Goal: Book appointment/travel/reservation

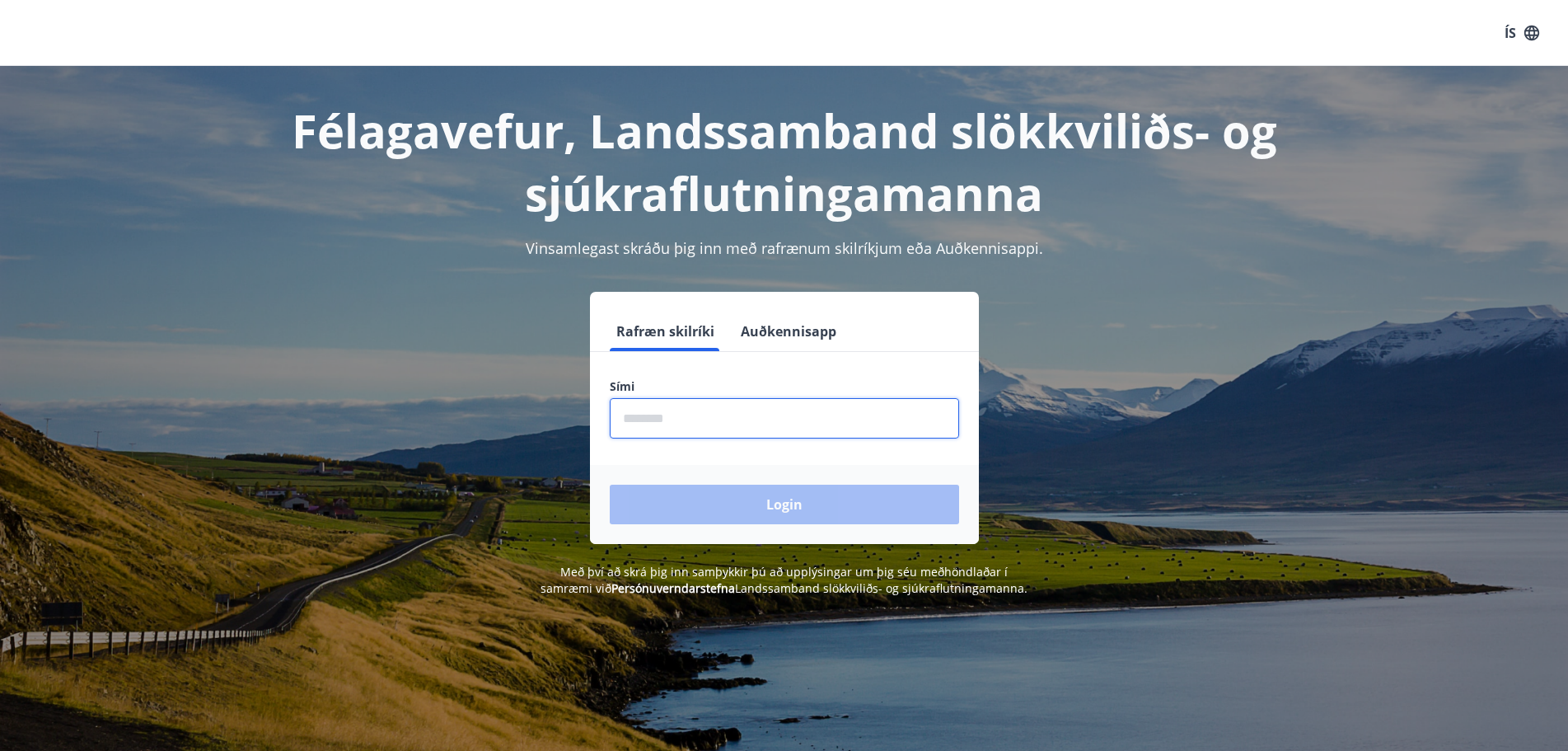
click at [723, 419] on input "phone" at bounding box center [784, 418] width 349 height 40
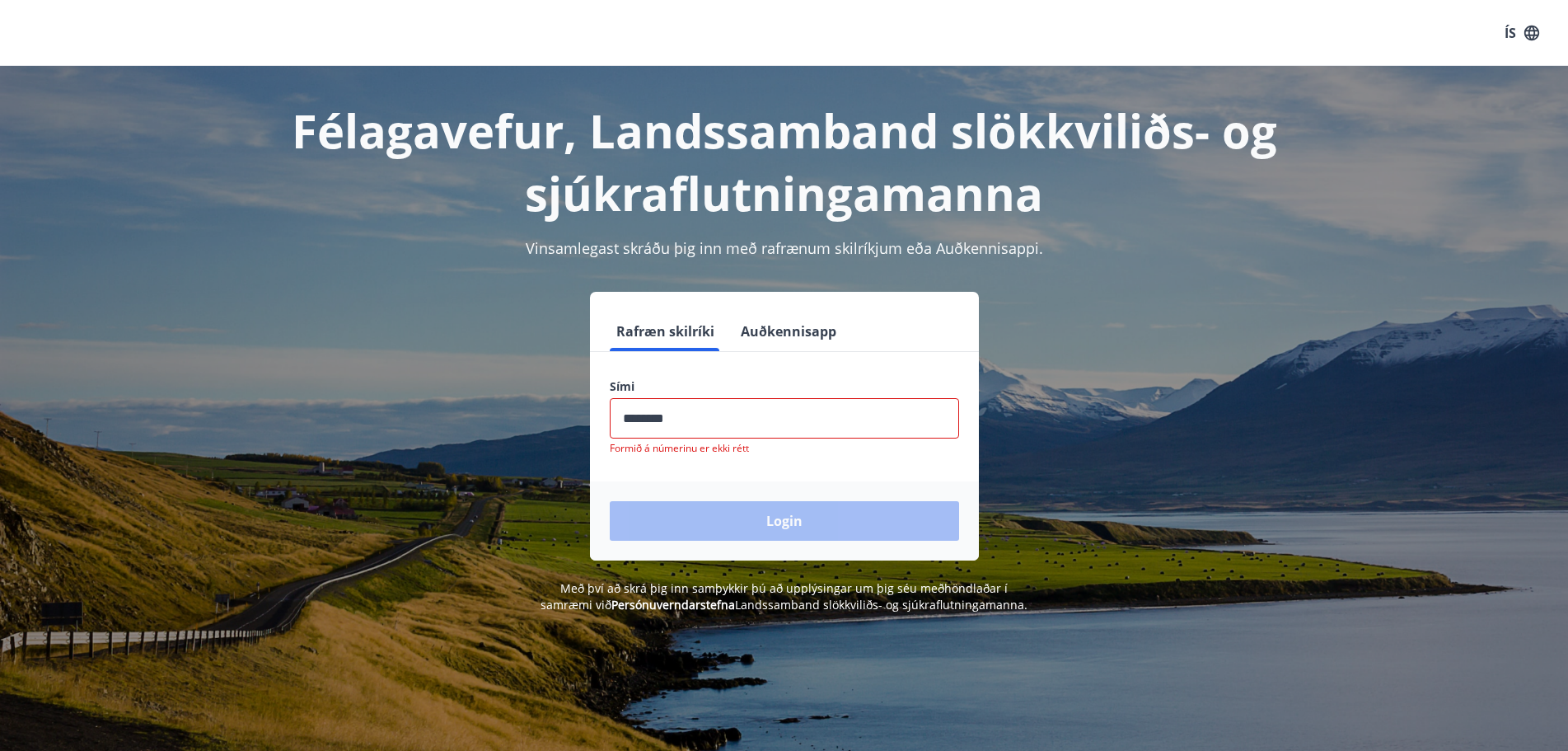
click at [712, 506] on div "Login" at bounding box center [784, 521] width 389 height 79
click at [742, 405] on input "phone" at bounding box center [784, 418] width 349 height 40
click at [655, 420] on input "phone" at bounding box center [784, 418] width 349 height 40
click at [680, 419] on input "phone" at bounding box center [784, 418] width 349 height 40
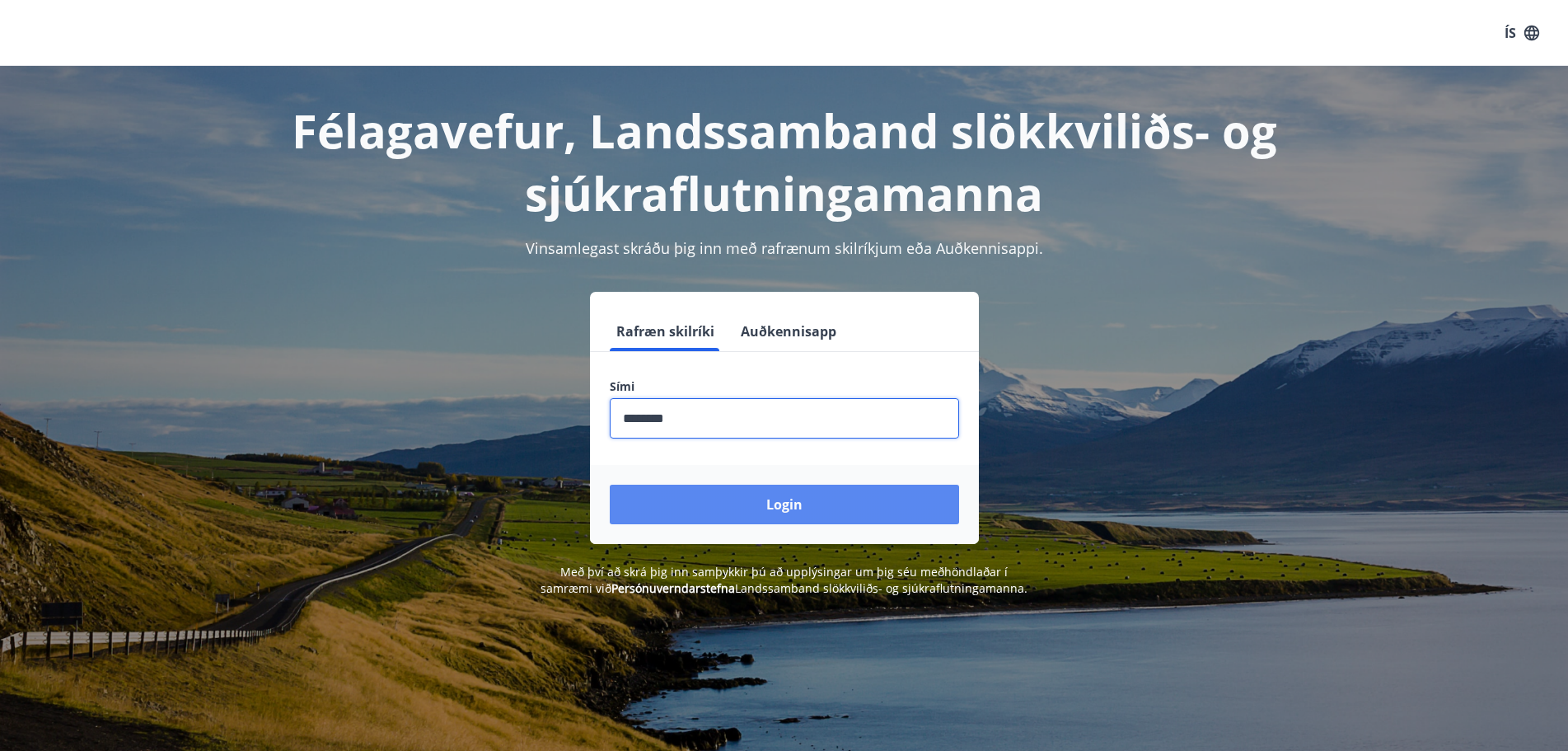
type input "********"
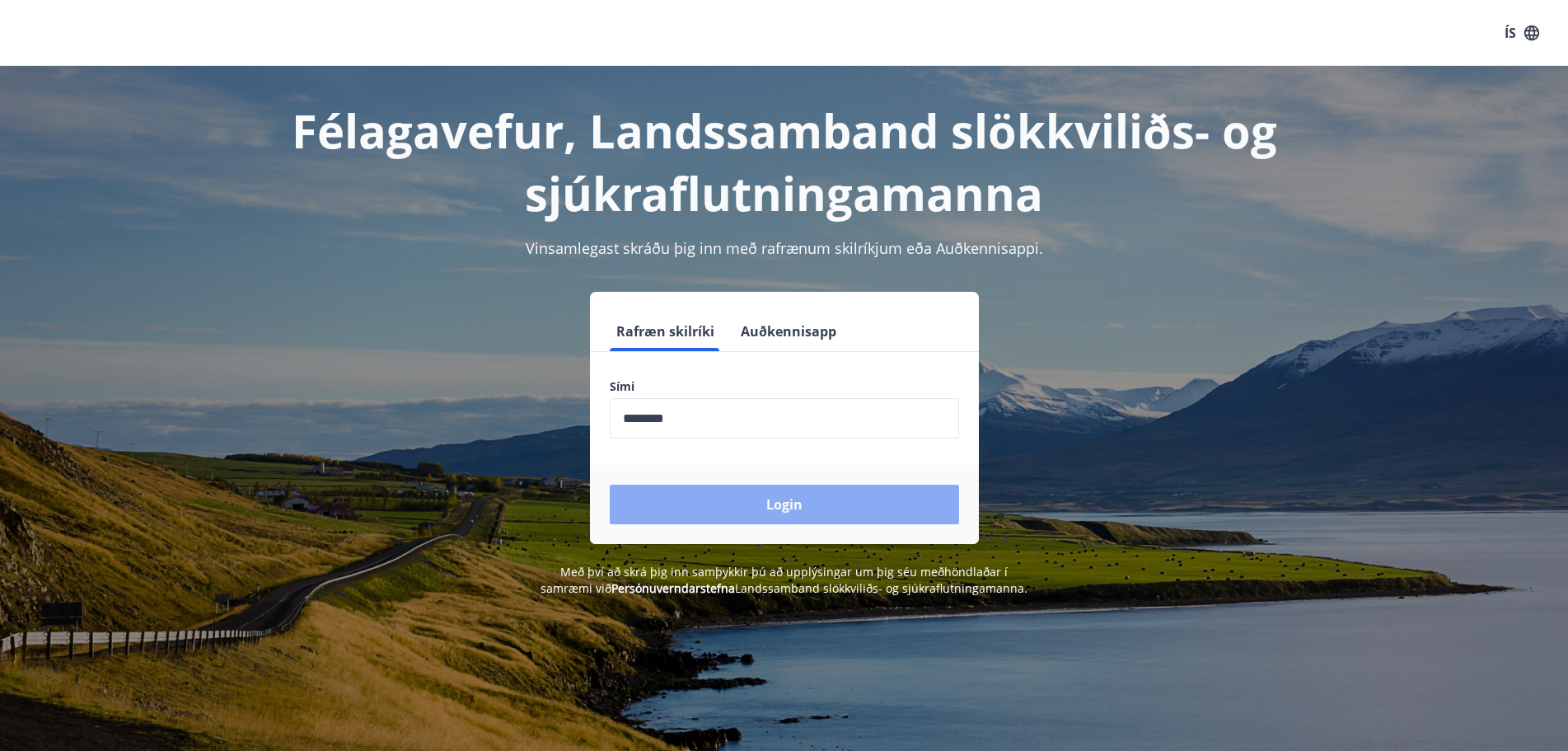
click at [692, 499] on button "Login" at bounding box center [784, 504] width 349 height 39
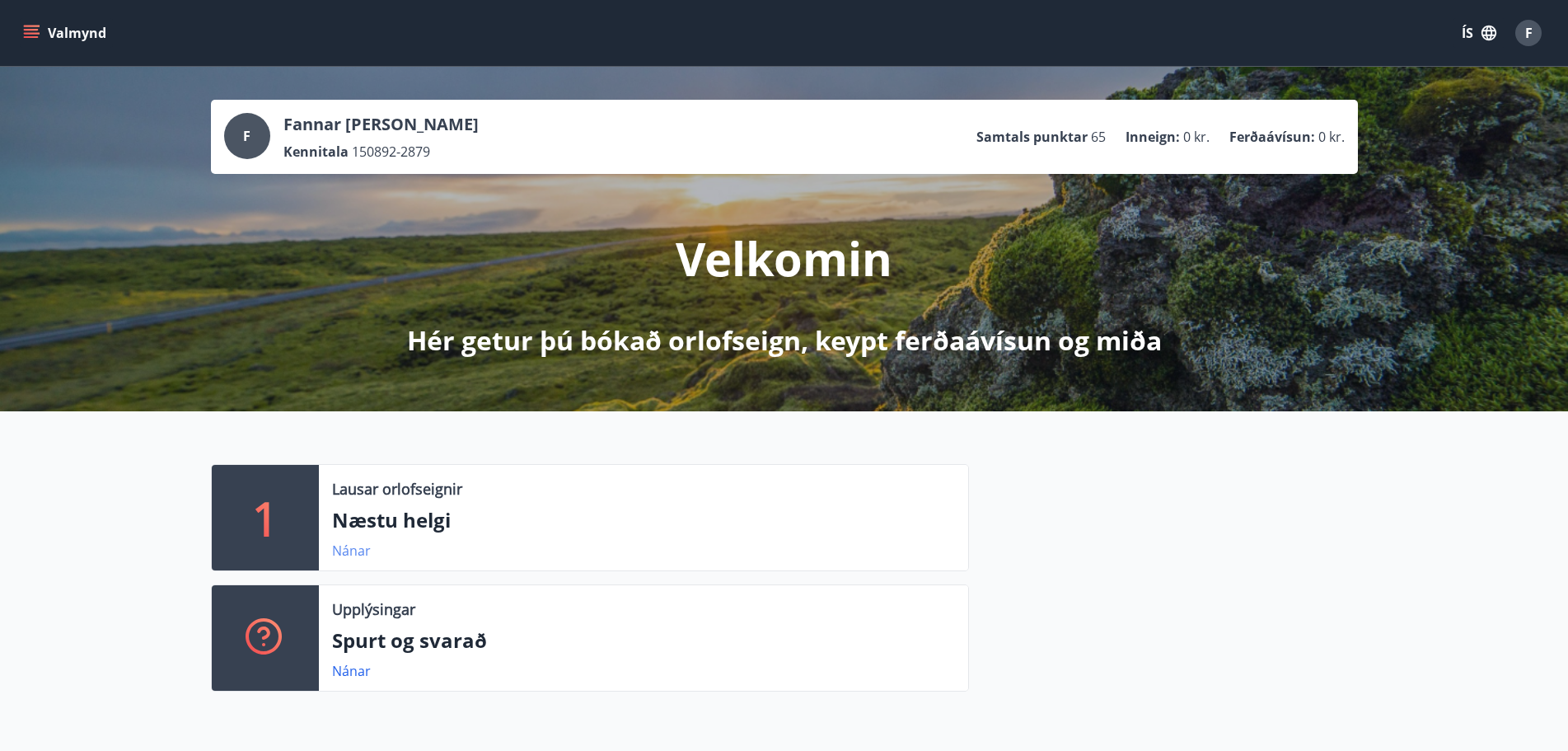
click at [351, 548] on link "Nánar" at bounding box center [351, 550] width 38 height 18
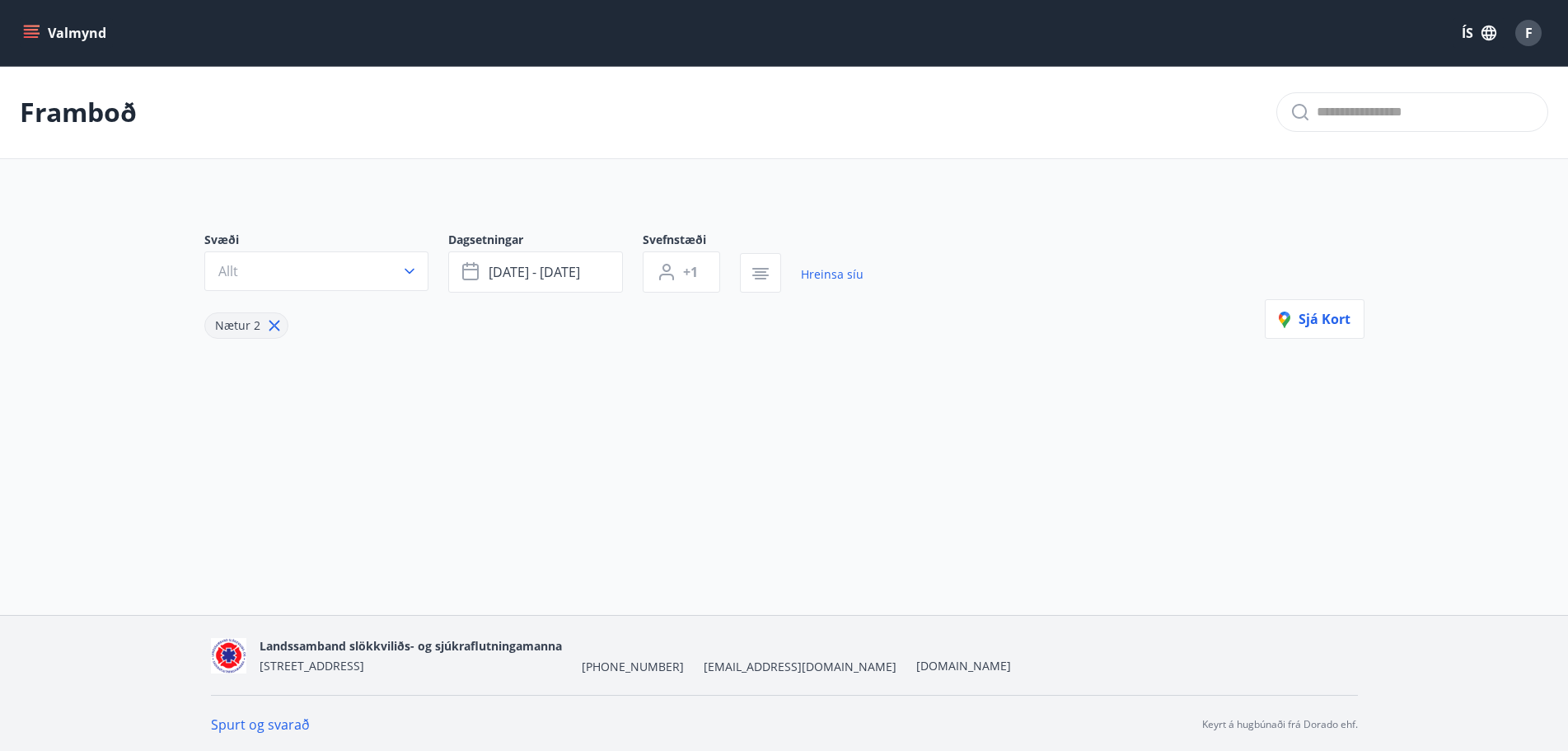
type input "*"
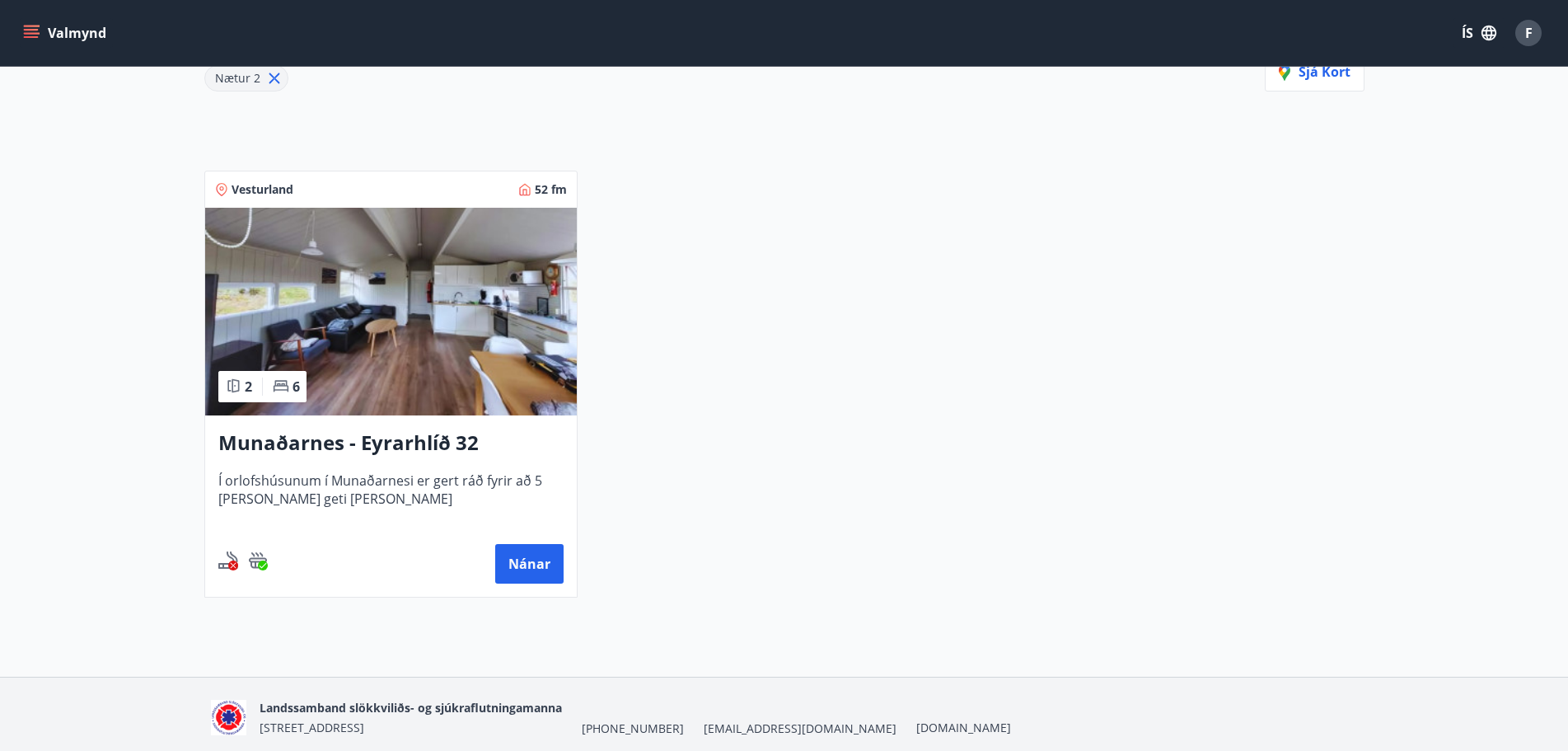
scroll to position [329, 0]
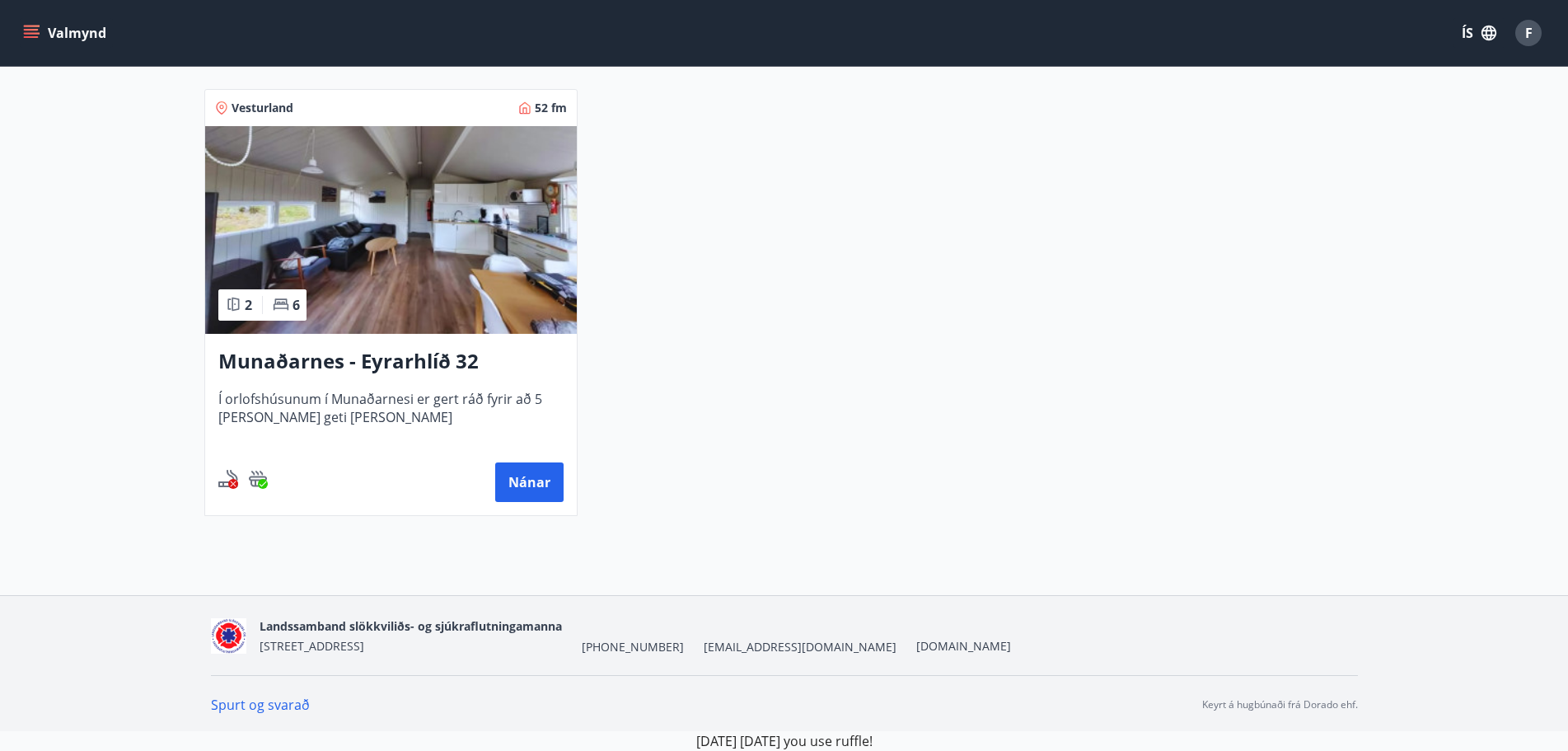
click at [399, 362] on h3 "Munaðarnes - Eyrarhlíð 32" at bounding box center [390, 362] width 345 height 30
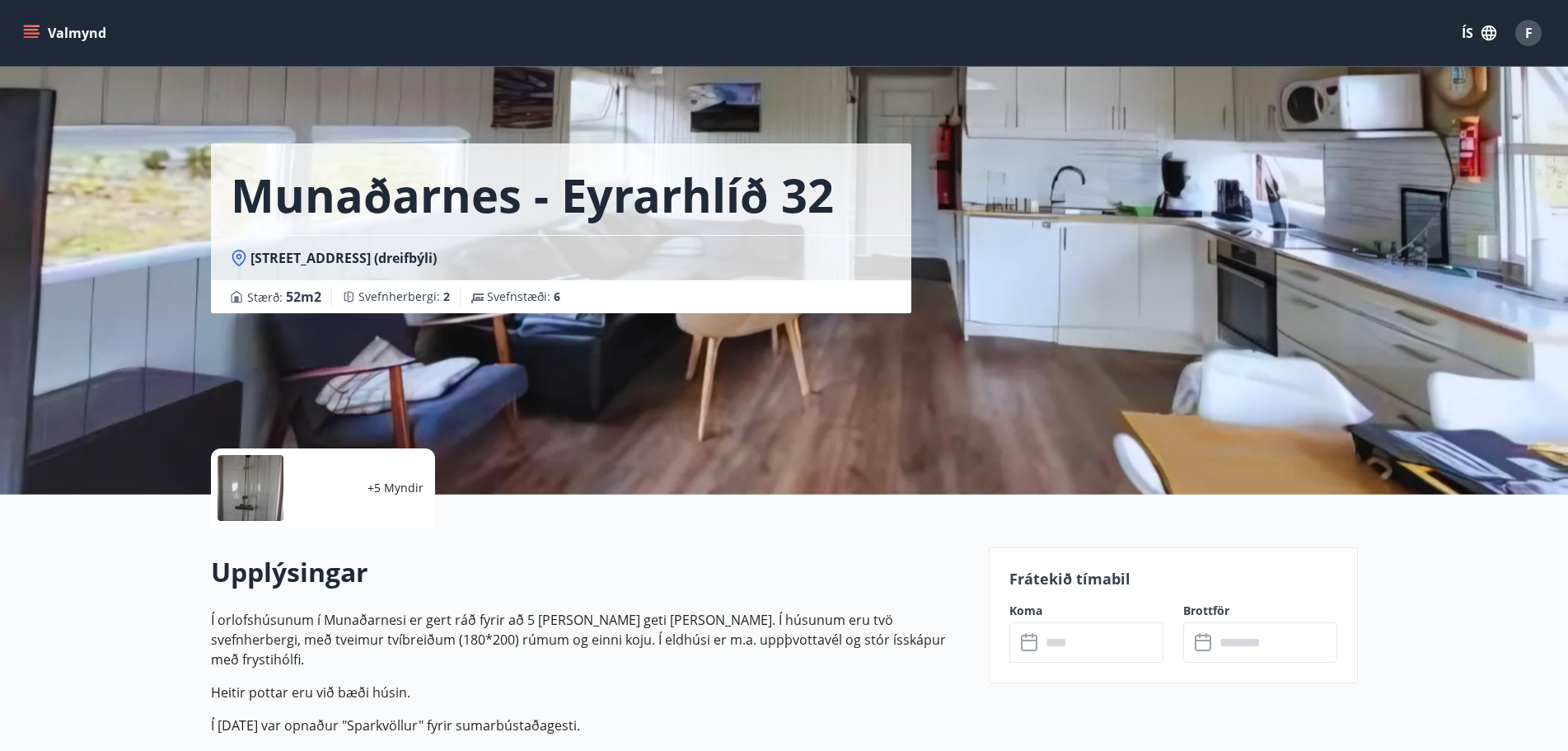
scroll to position [20, 0]
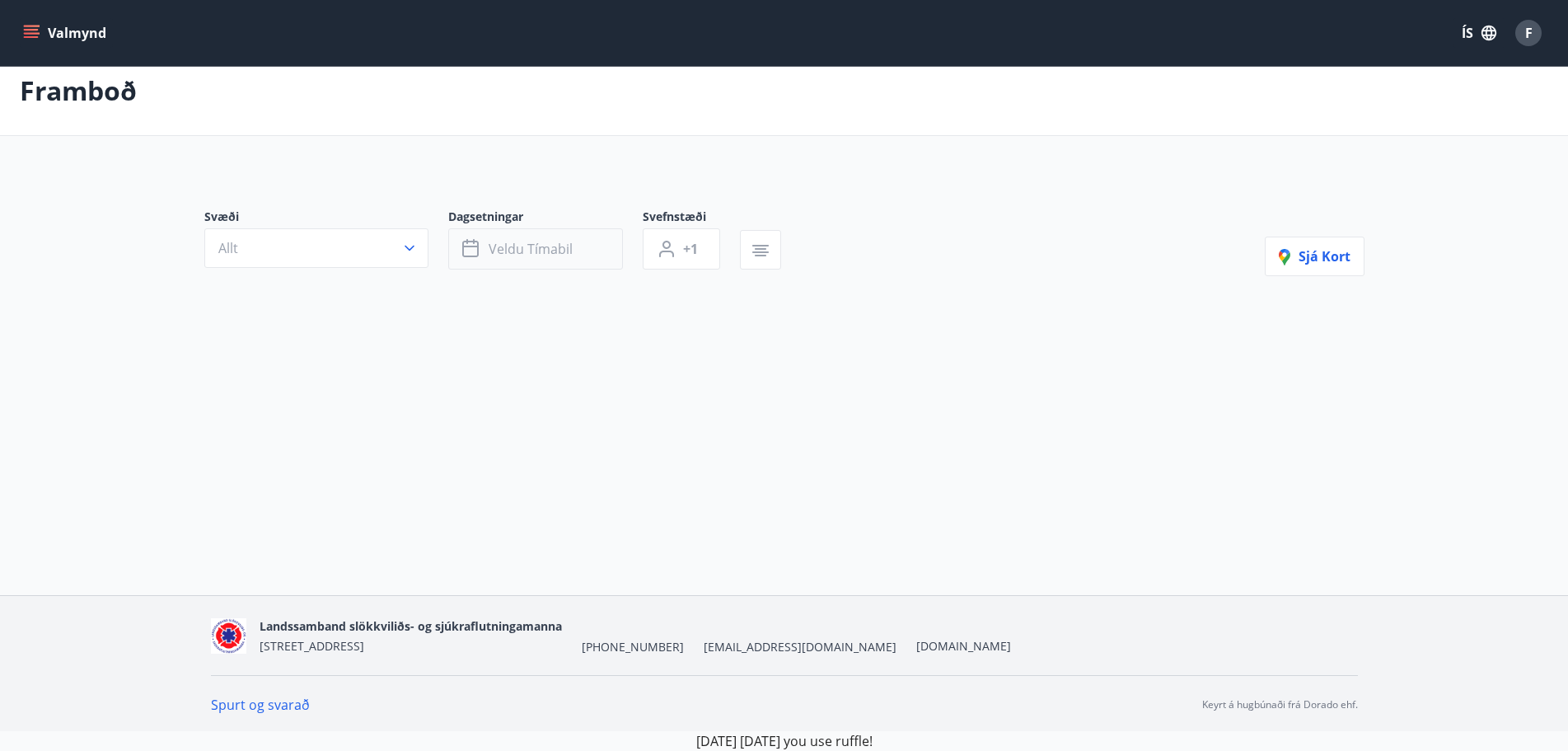
type input "*"
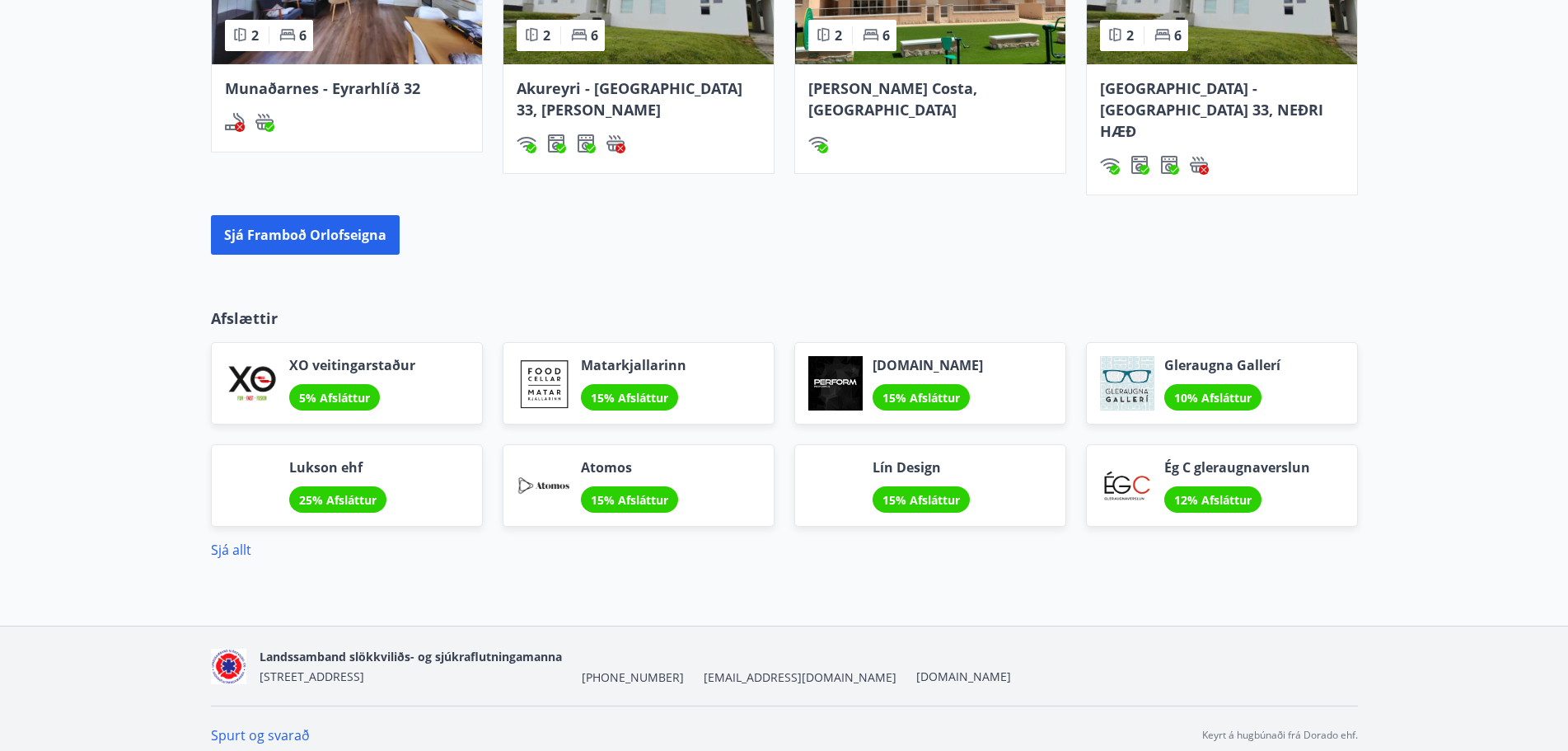
scroll to position [1237, 0]
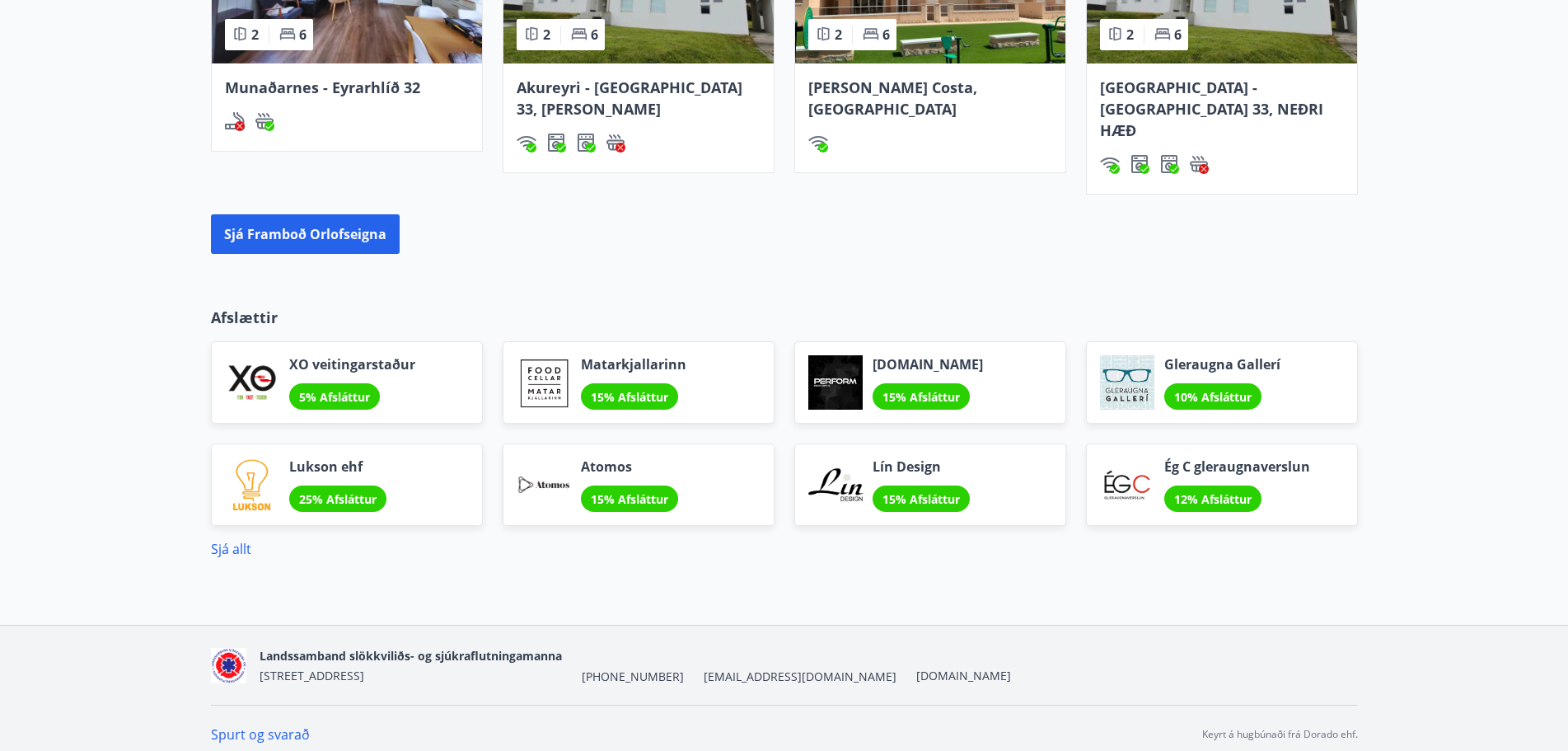
click at [899, 491] on span "15% Afsláttur" at bounding box center [921, 499] width 78 height 15
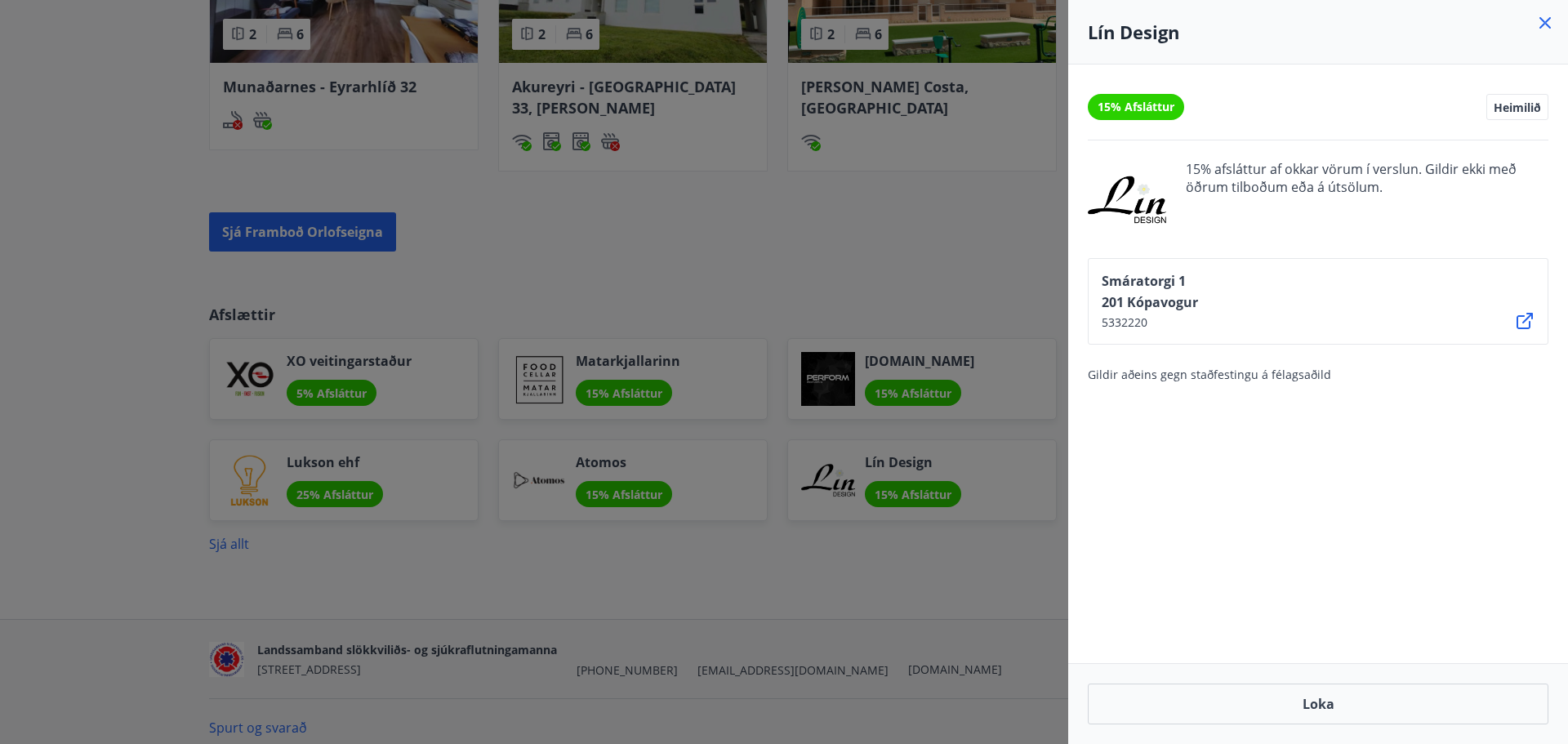
click at [747, 296] on div at bounding box center [784, 372] width 1568 height 744
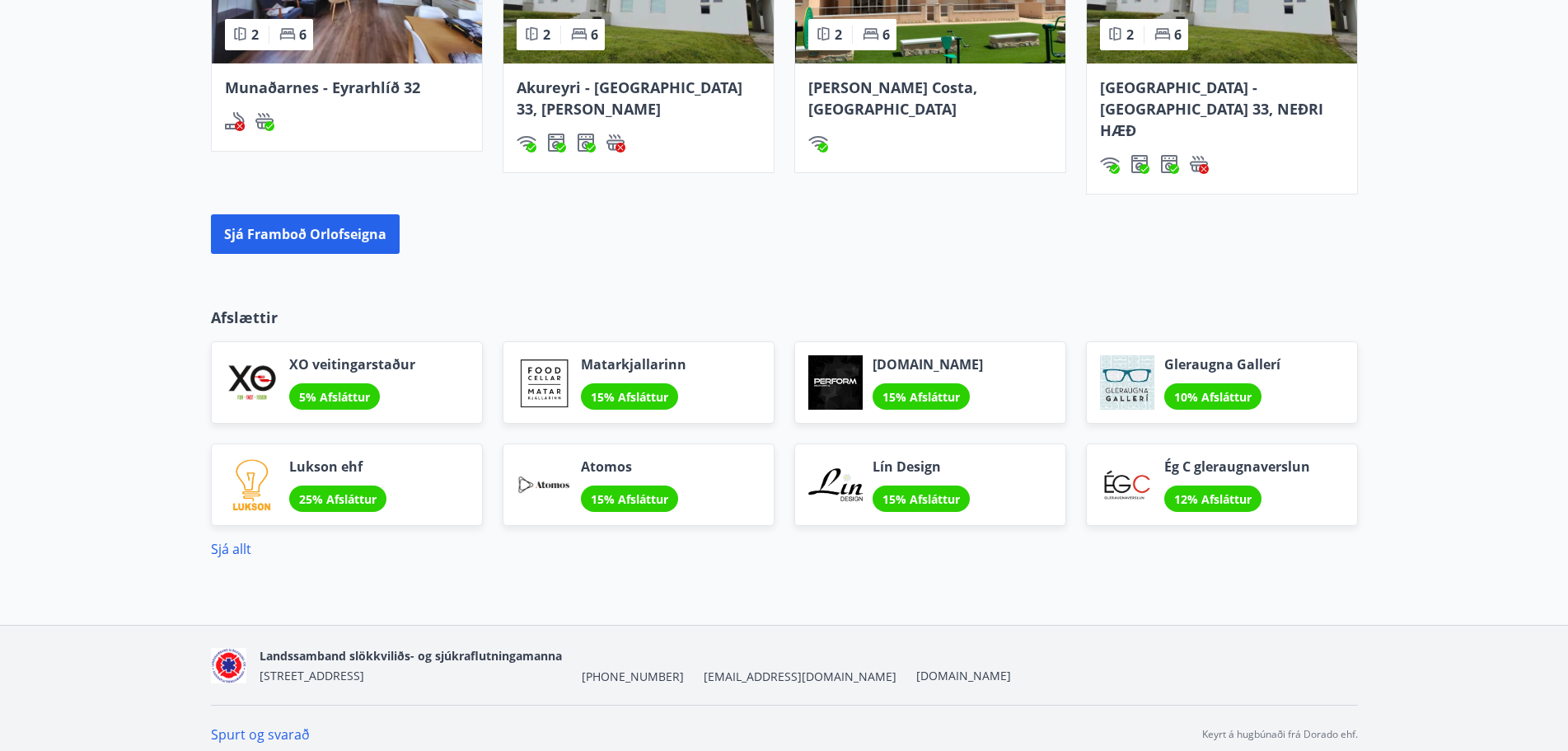
click at [272, 458] on div at bounding box center [252, 485] width 55 height 55
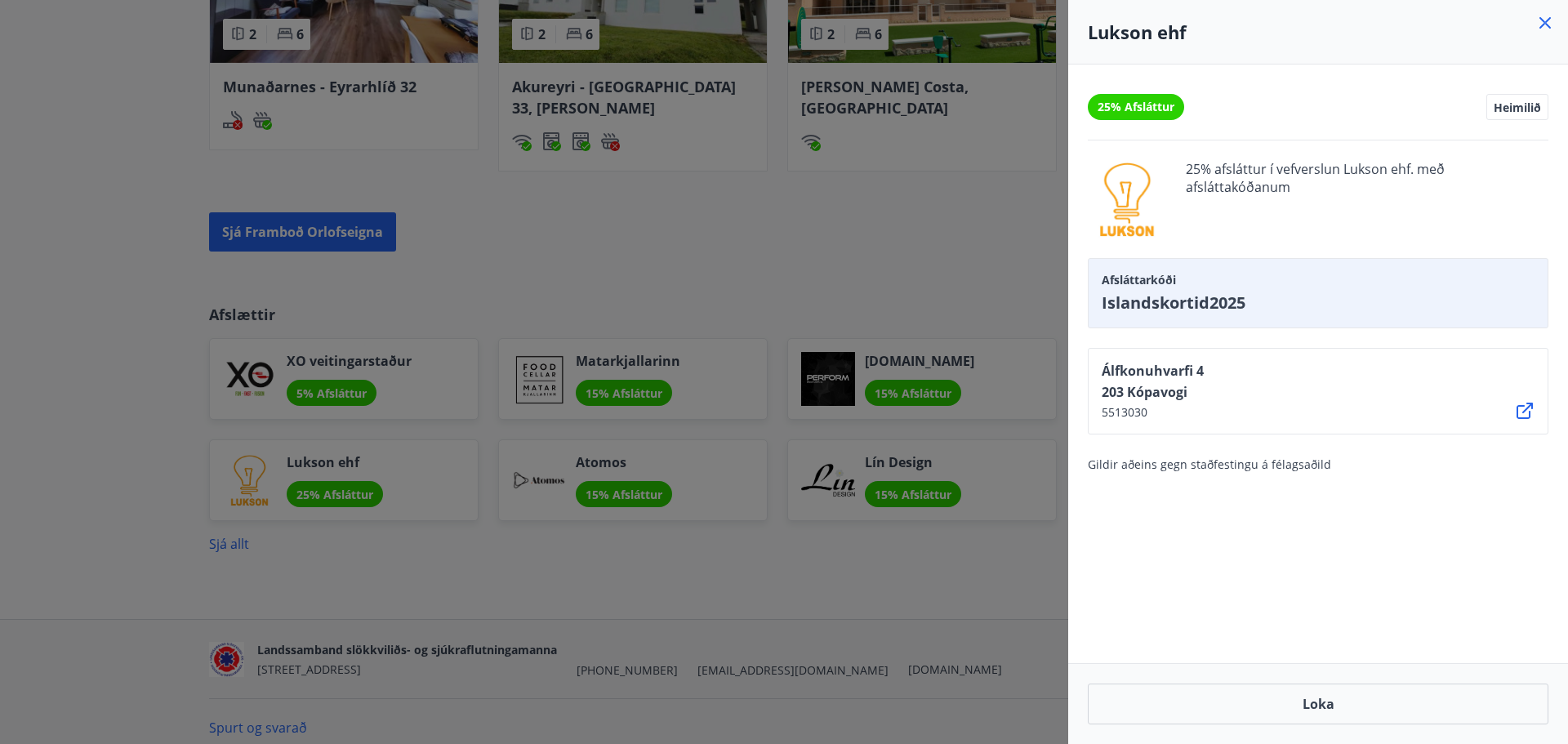
click at [574, 442] on div at bounding box center [784, 372] width 1568 height 744
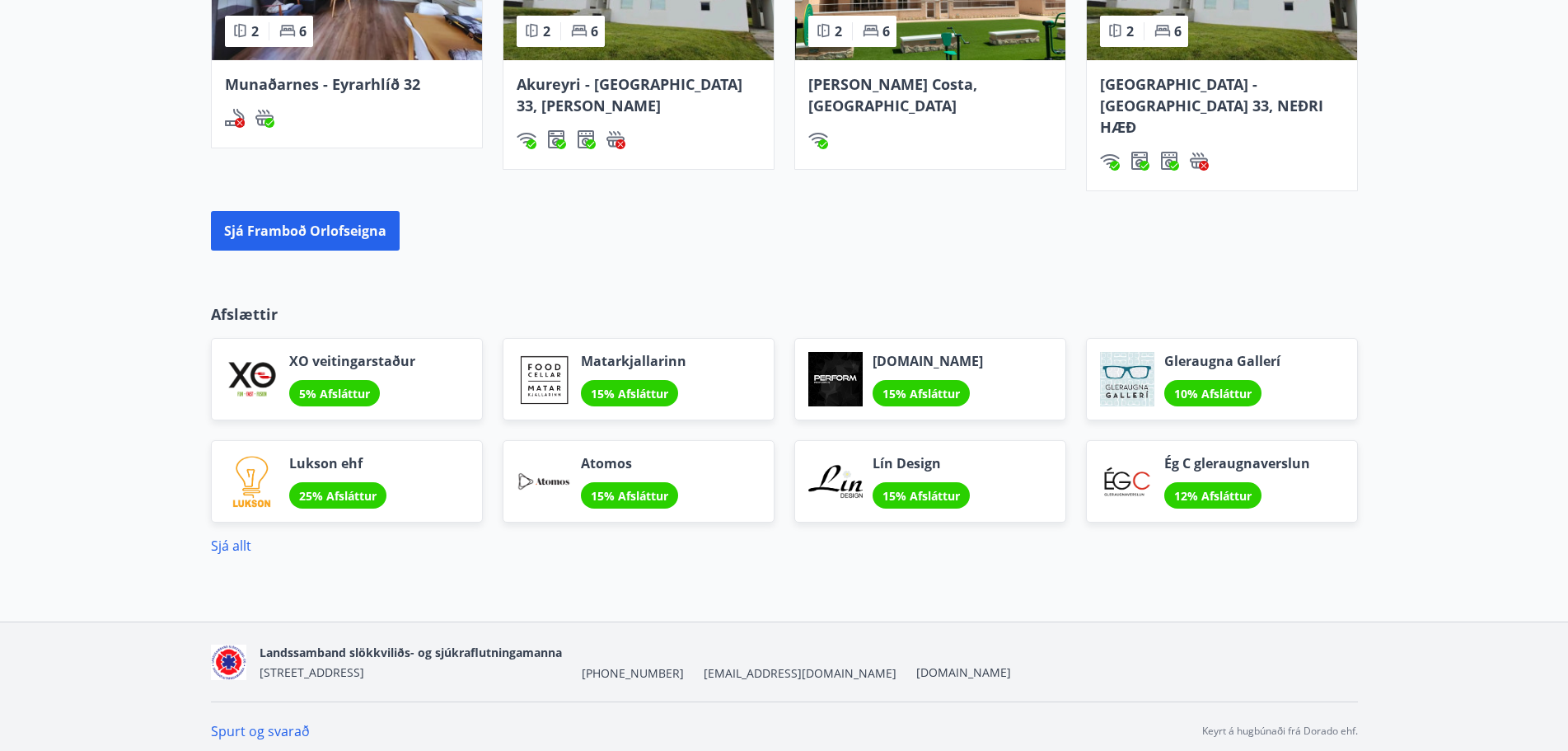
scroll to position [1243, 0]
